Goal: Task Accomplishment & Management: Manage account settings

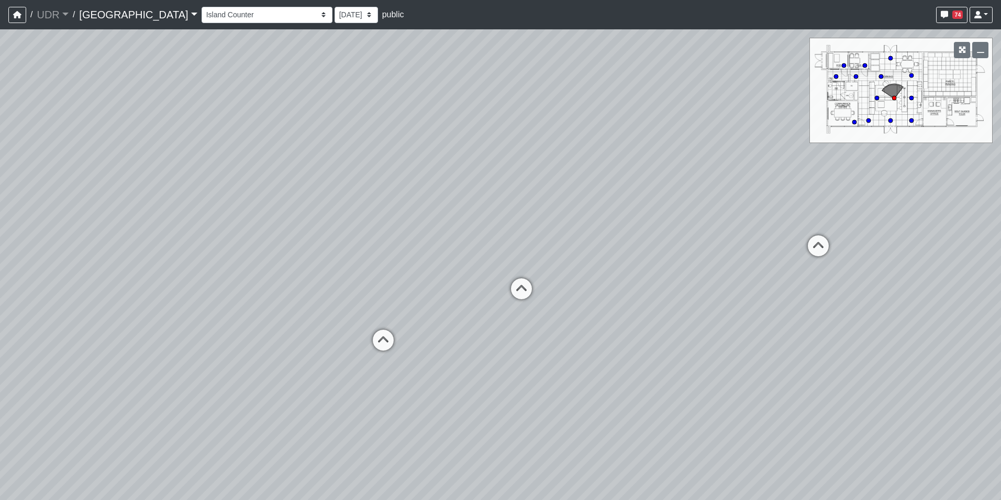
select select "ue6yHihGzY4QA5F94Xb57W"
click at [12, 14] on button "button" at bounding box center [17, 15] width 18 height 16
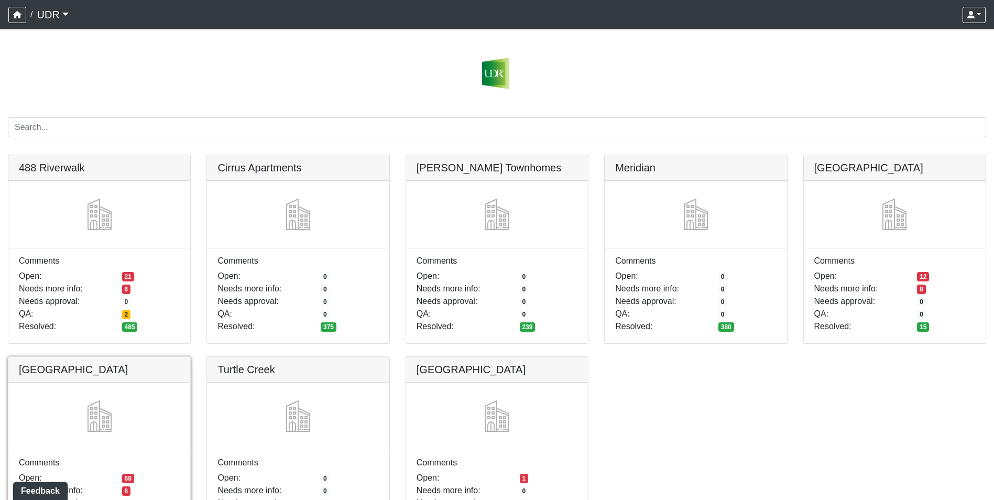
click at [54, 357] on link at bounding box center [99, 357] width 182 height 0
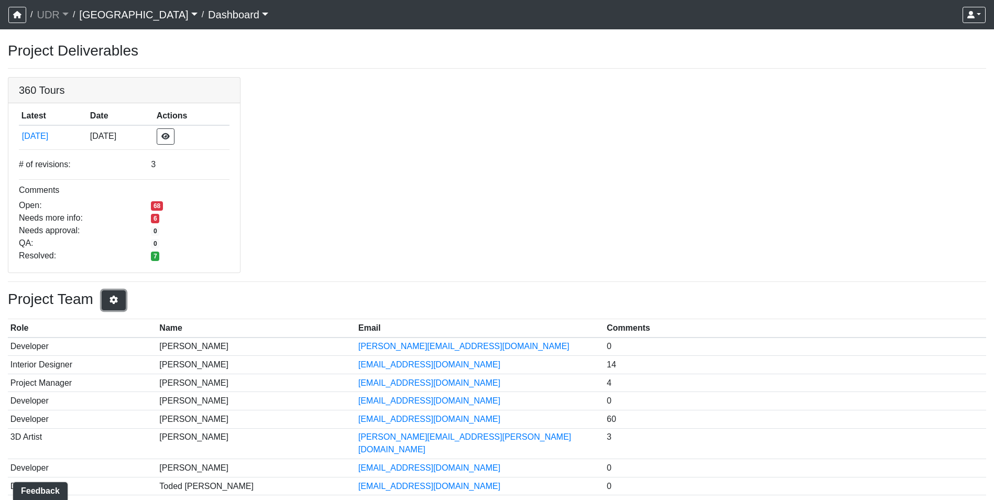
click at [126, 293] on button "button" at bounding box center [114, 300] width 24 height 20
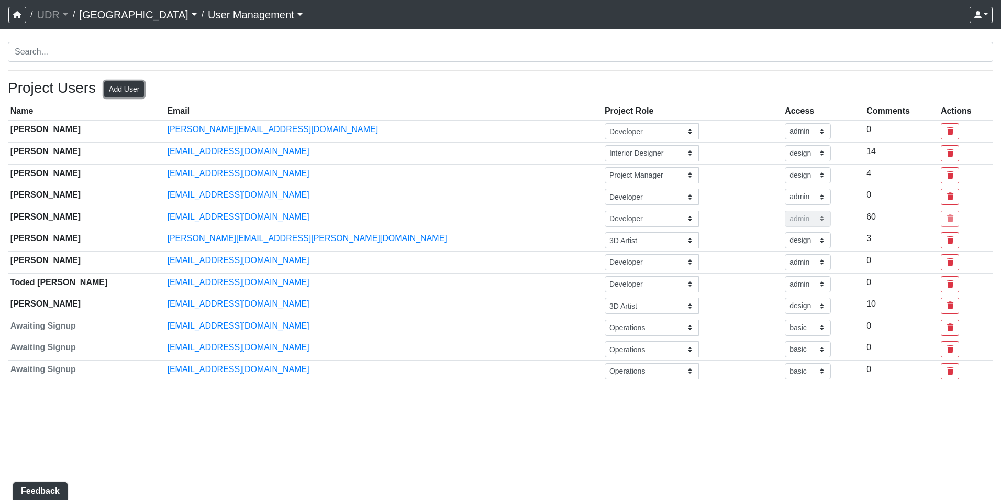
click at [128, 88] on button "Add User" at bounding box center [124, 89] width 40 height 16
select select "basic"
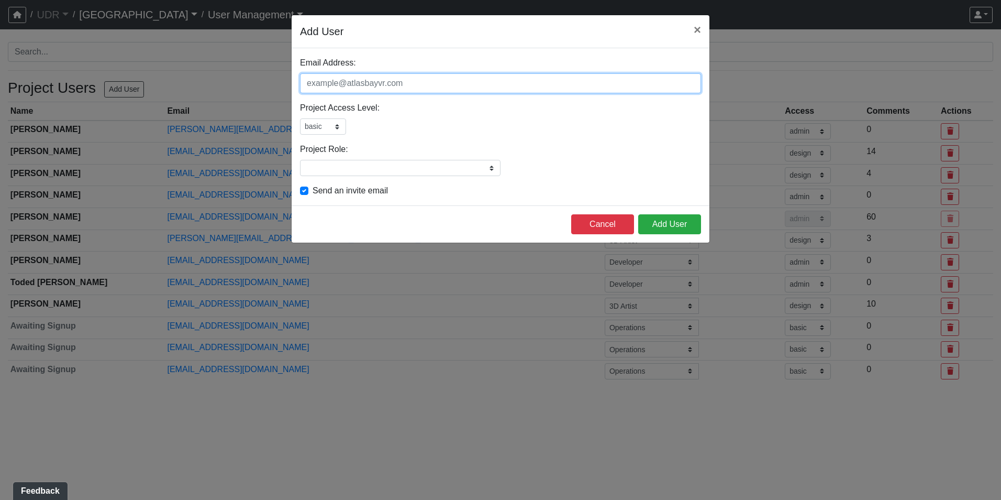
click at [359, 89] on input "Email Address:" at bounding box center [500, 83] width 401 height 20
paste input "[EMAIL_ADDRESS][DOMAIN_NAME]"
type input "[EMAIL_ADDRESS][DOMAIN_NAME]"
click at [343, 164] on input "Project Role:" at bounding box center [400, 168] width 201 height 16
type input "Operations"
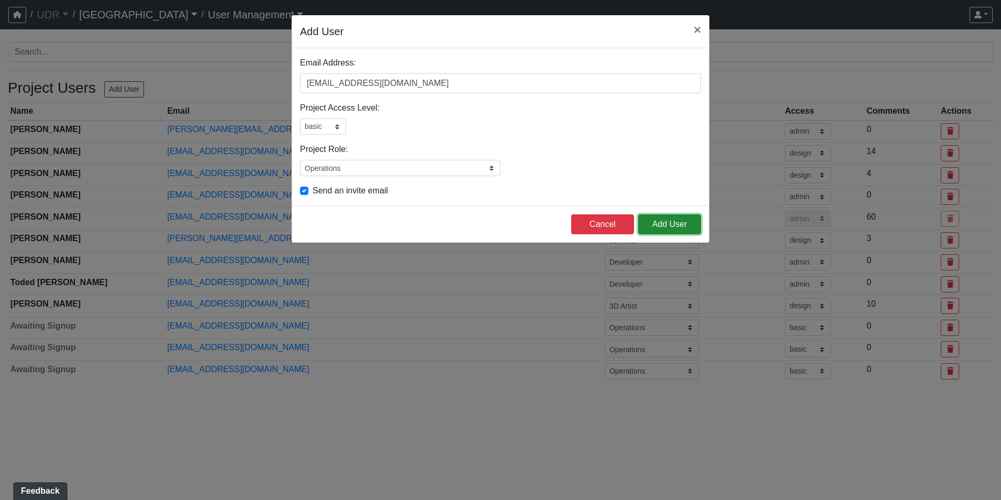
click at [672, 225] on button "Add User" at bounding box center [669, 224] width 63 height 20
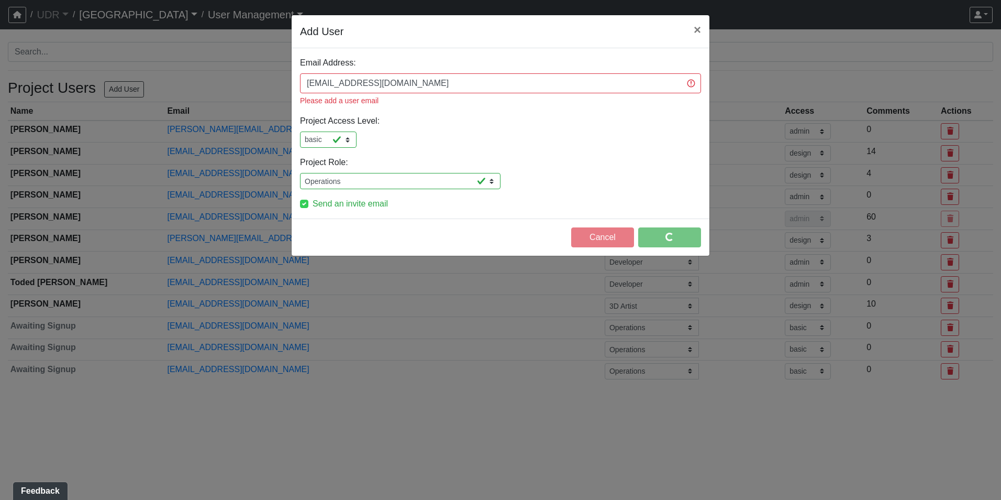
select select "design"
select select "basic"
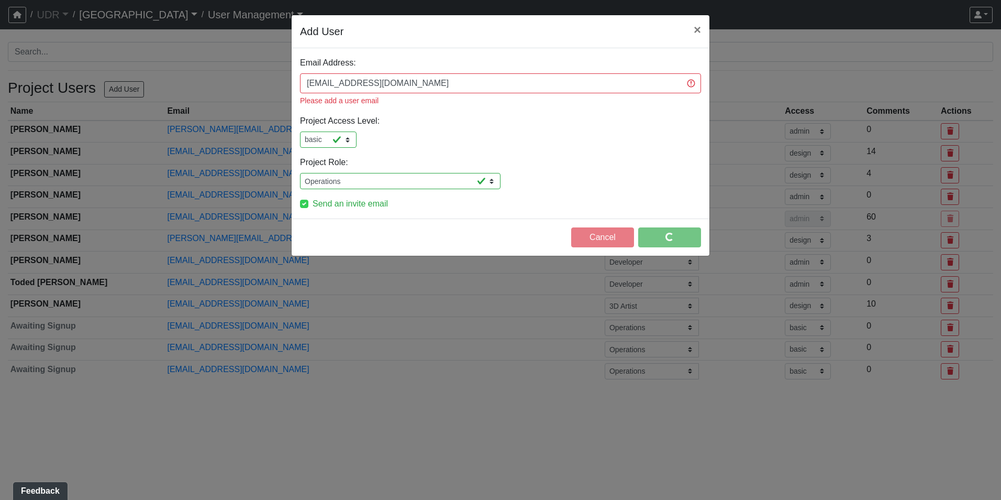
select select "basic"
